Goal: Navigation & Orientation: Understand site structure

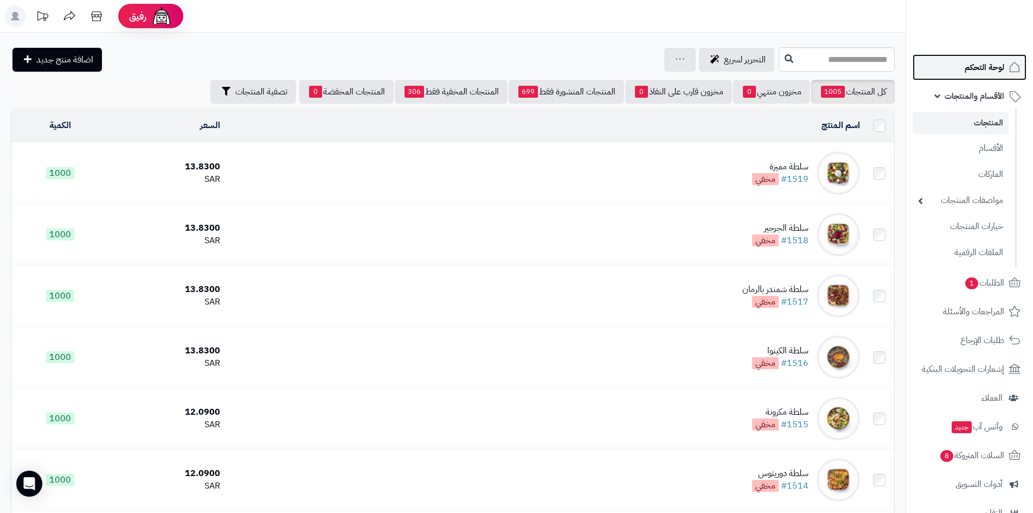
click at [968, 68] on span "لوحة التحكم" at bounding box center [985, 67] width 40 height 15
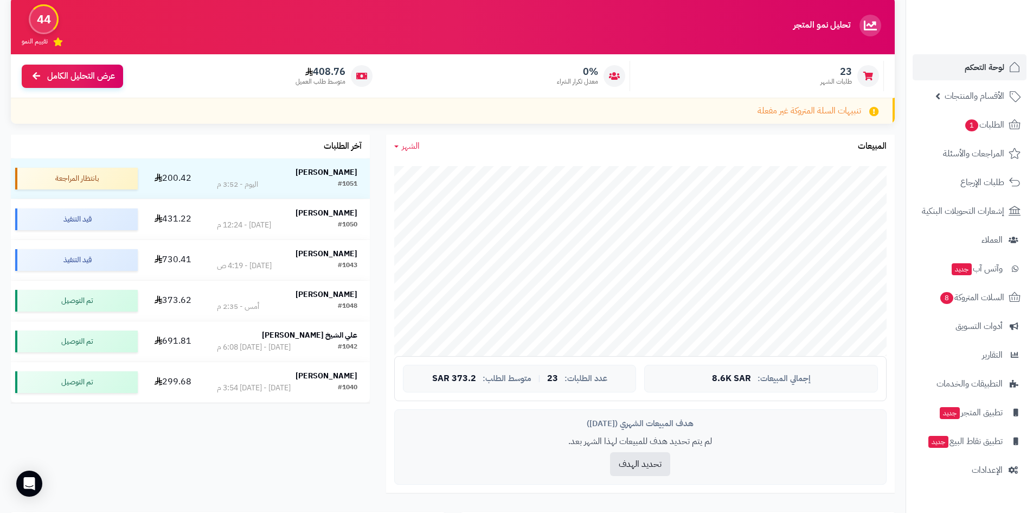
scroll to position [108, 0]
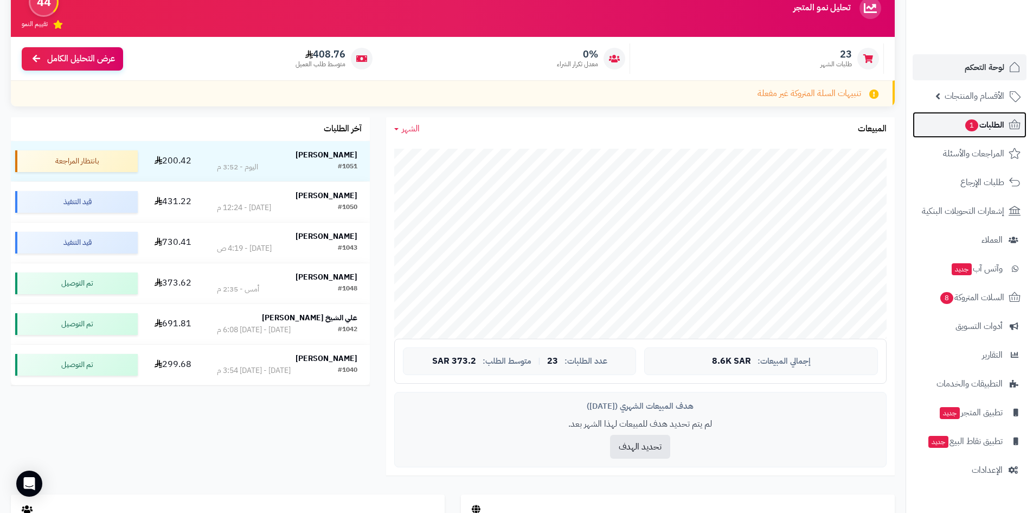
click at [964, 128] on span "الطلبات 1" at bounding box center [984, 124] width 40 height 15
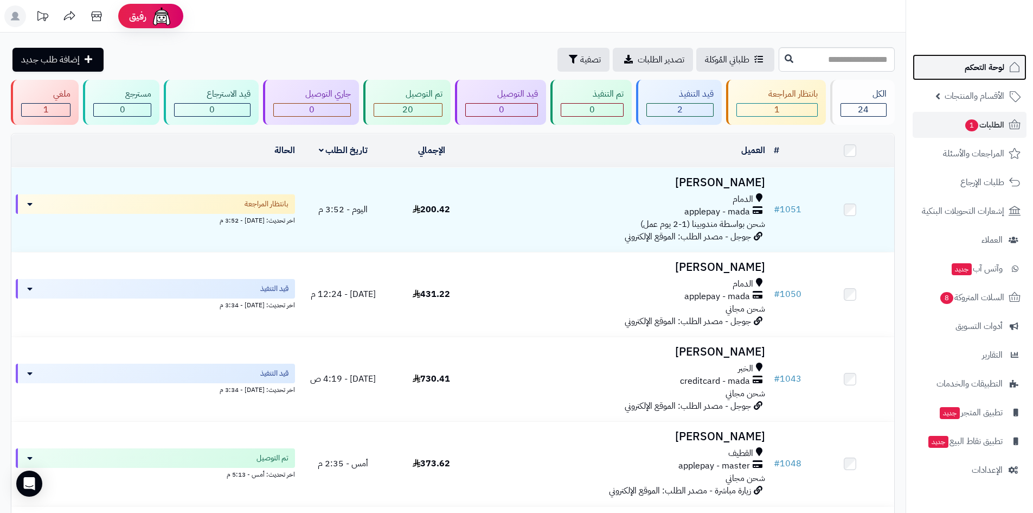
click at [988, 79] on link "لوحة التحكم" at bounding box center [970, 67] width 114 height 26
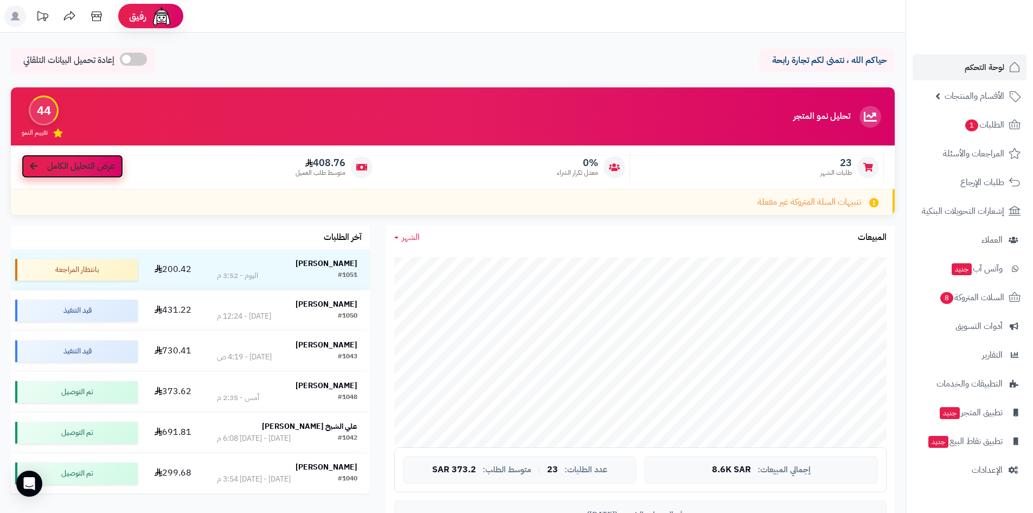
click at [108, 163] on span "عرض التحليل الكامل" at bounding box center [81, 166] width 68 height 12
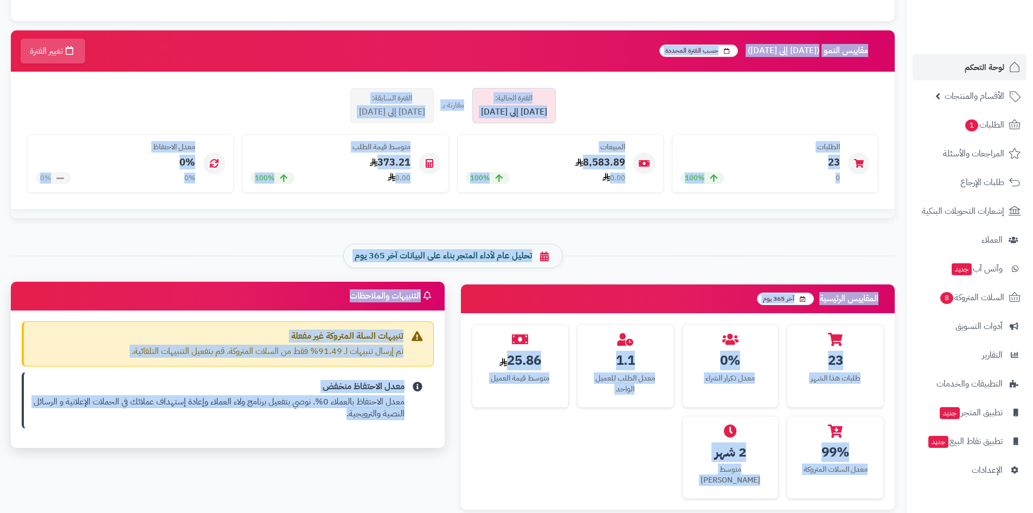
scroll to position [248, 0]
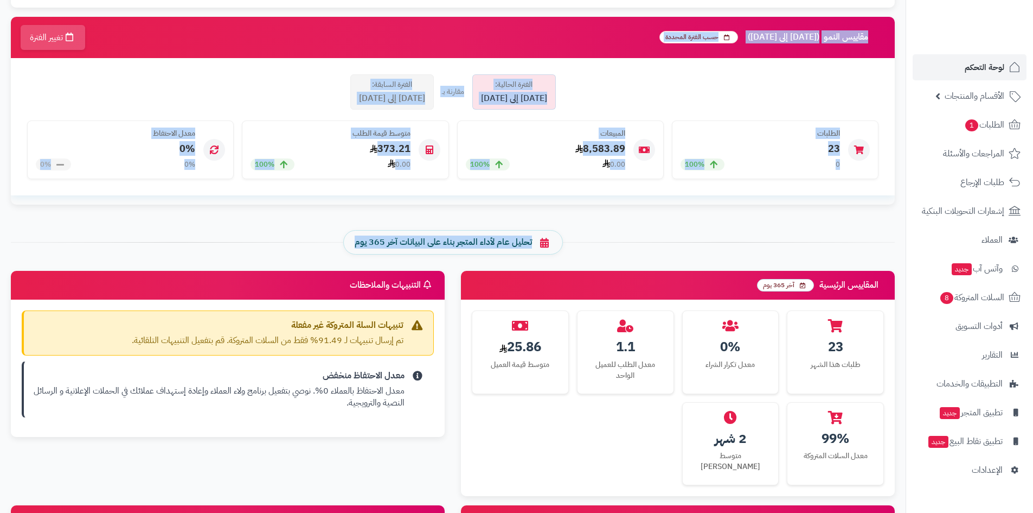
drag, startPoint x: 539, startPoint y: 184, endPoint x: 293, endPoint y: 240, distance: 252.0
click at [293, 240] on div "تحليل عام لأداء المتجر بناء على البيانات آخر 365 يوم" at bounding box center [453, 242] width 900 height 24
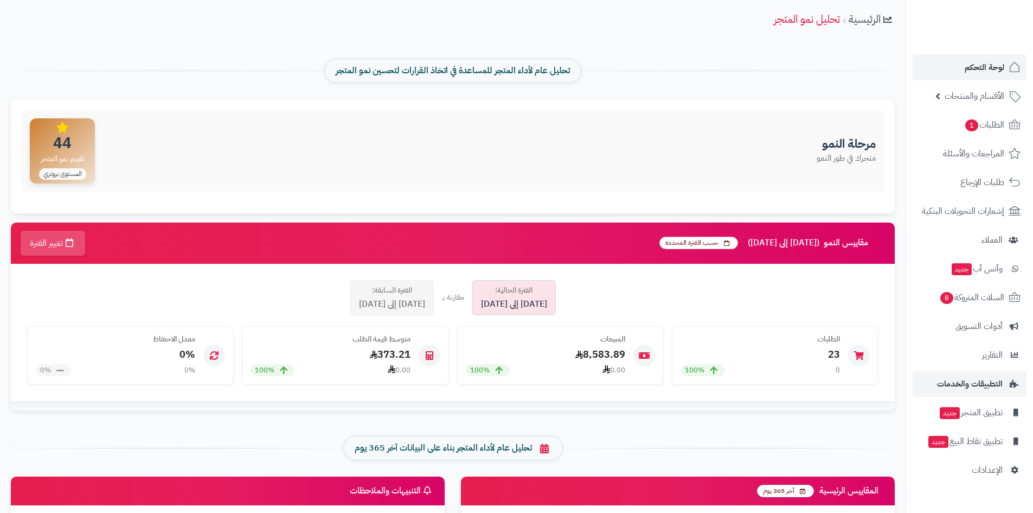
scroll to position [0, 0]
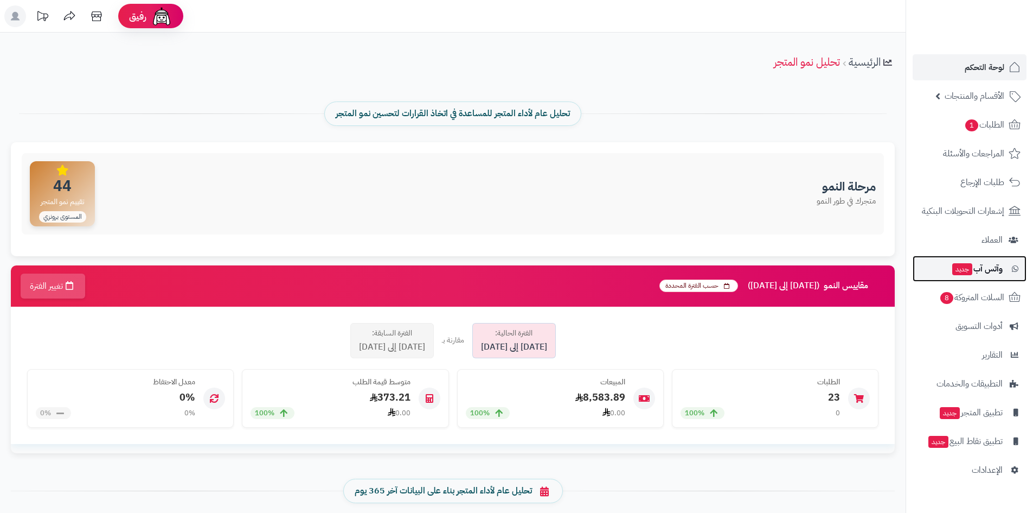
click at [945, 264] on link "وآتس آب جديد" at bounding box center [970, 268] width 114 height 26
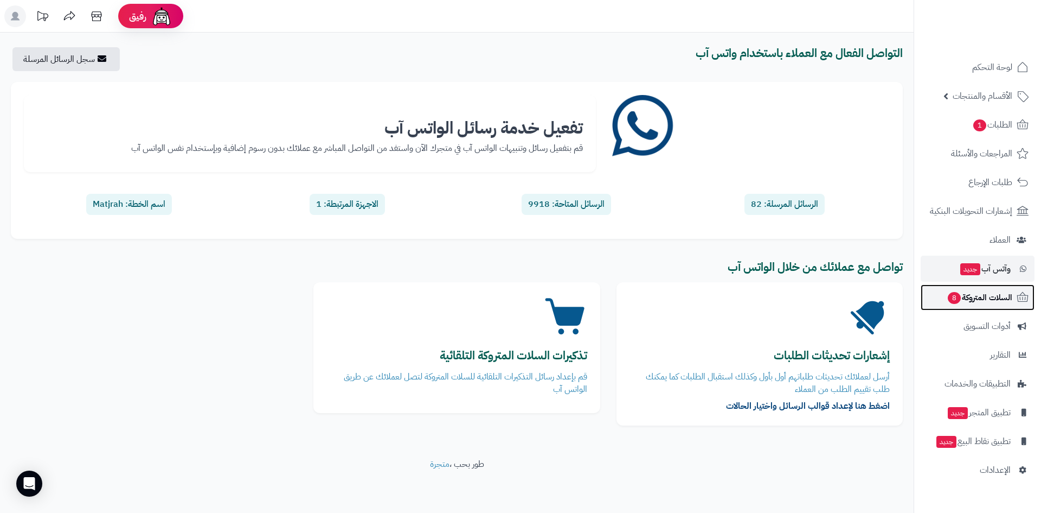
drag, startPoint x: 0, startPoint y: 0, endPoint x: 964, endPoint y: 294, distance: 1007.7
click at [964, 294] on span "السلات المتروكة 8" at bounding box center [980, 297] width 66 height 15
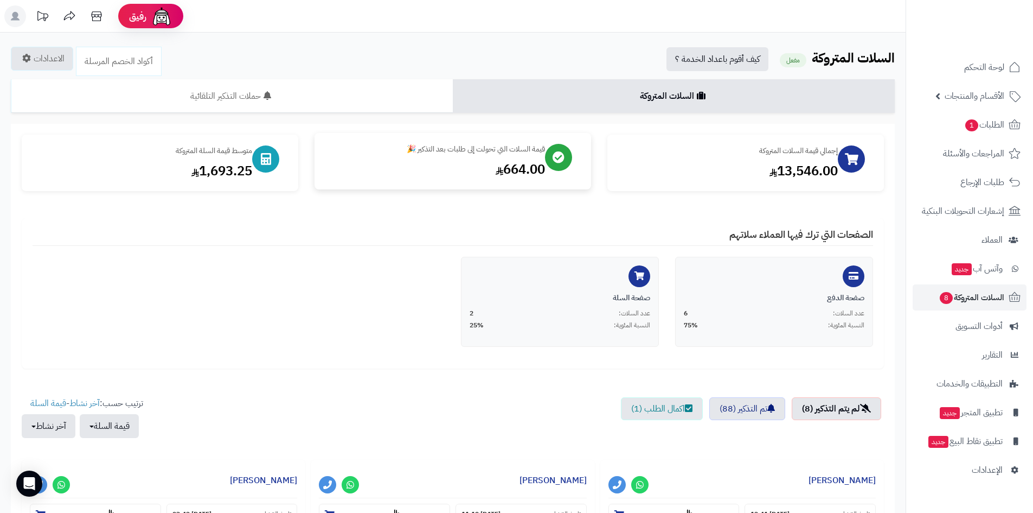
drag, startPoint x: 501, startPoint y: 151, endPoint x: 417, endPoint y: 158, distance: 84.3
click at [411, 162] on div "قيمة السلات التي تحولت إلى طلبات بعد التذكير 🎉 664.00" at bounding box center [435, 161] width 220 height 35
click at [489, 169] on div "664.00" at bounding box center [435, 169] width 220 height 18
click at [1005, 132] on link "الطلبات 1" at bounding box center [970, 125] width 114 height 26
